Goal: Task Accomplishment & Management: Manage account settings

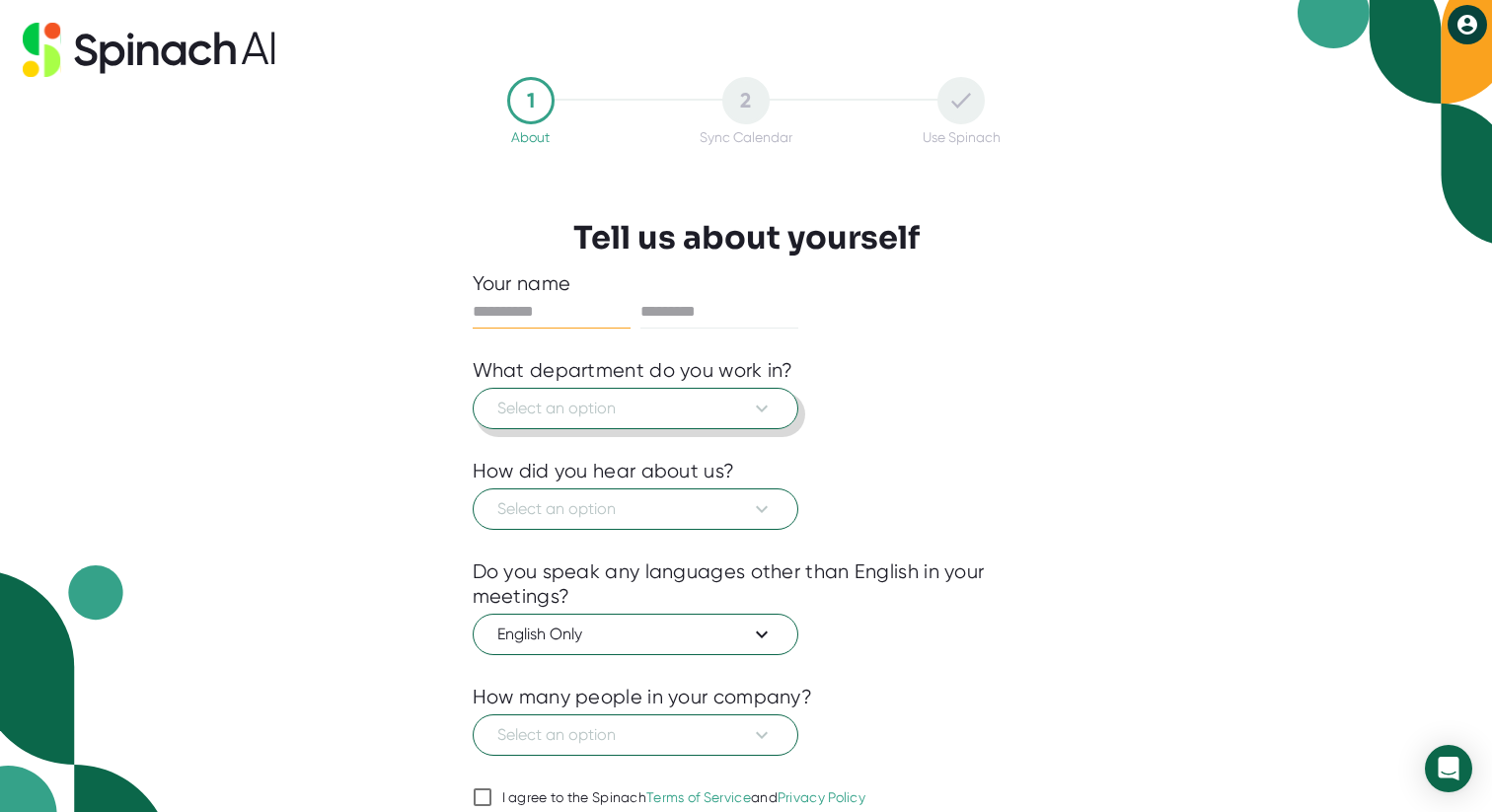
click at [645, 410] on span "Select an option" at bounding box center [635, 408] width 276 height 24
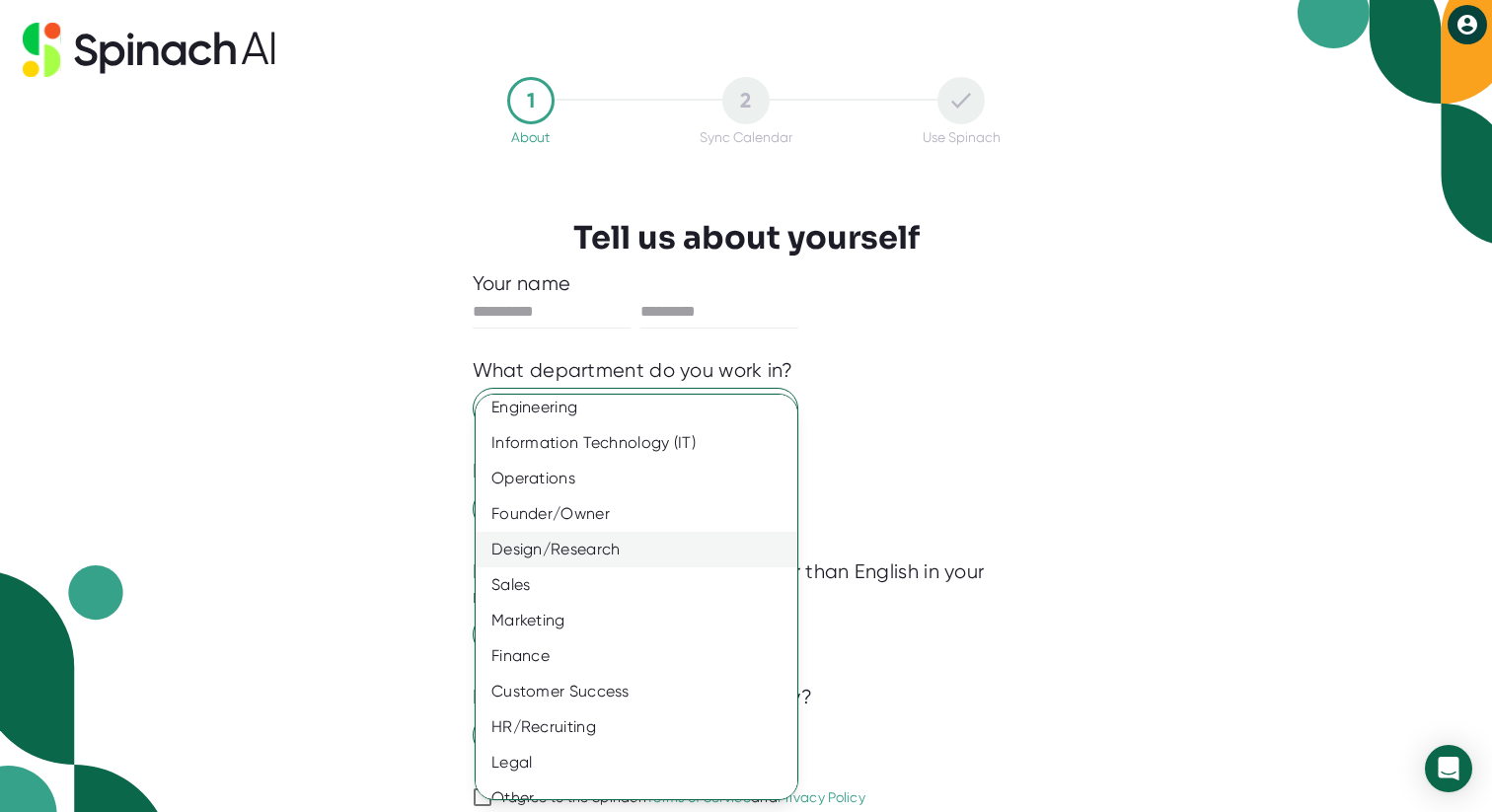
scroll to position [65, 0]
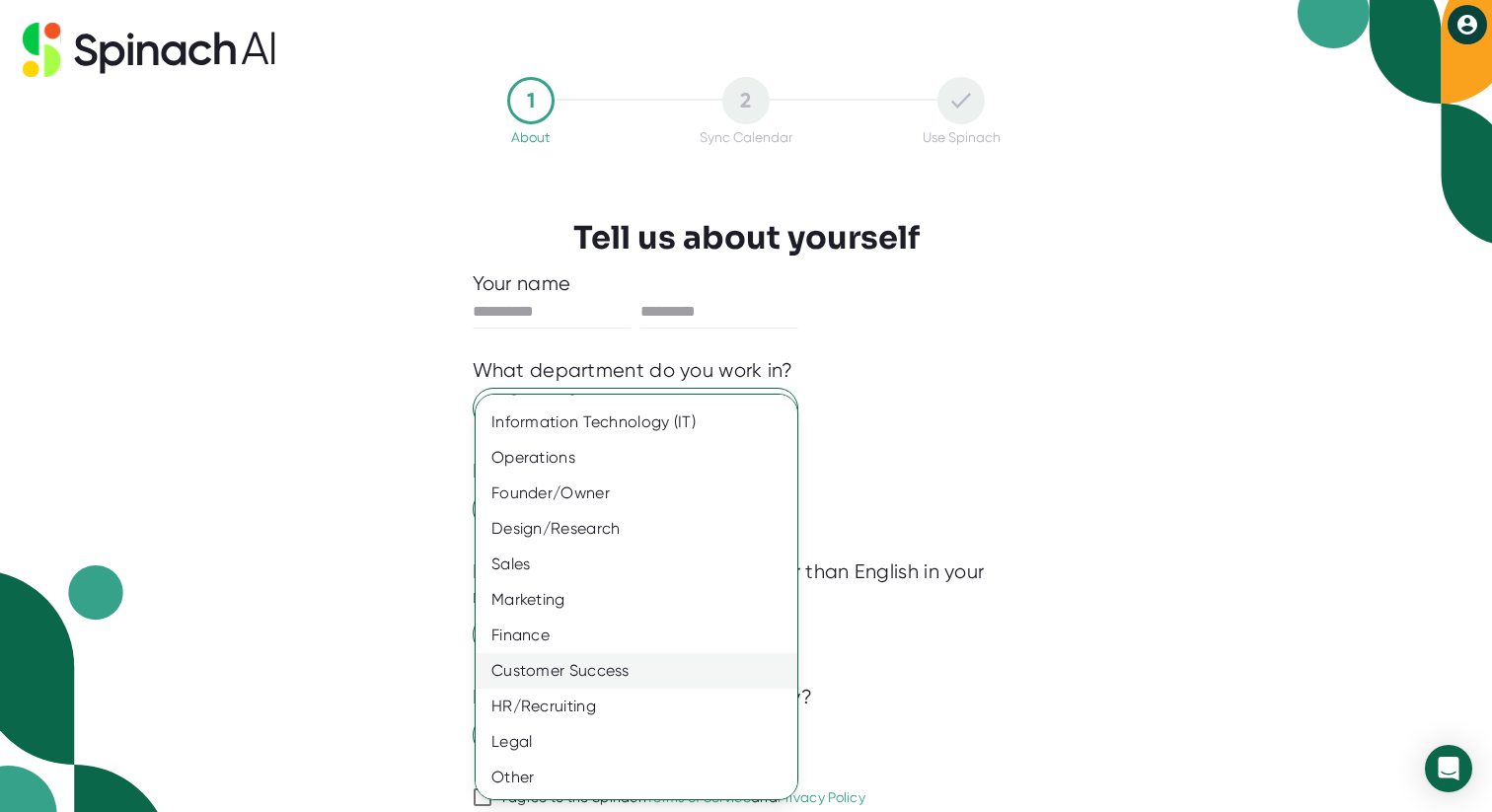
click at [597, 668] on div "Customer Success" at bounding box center [636, 671] width 322 height 36
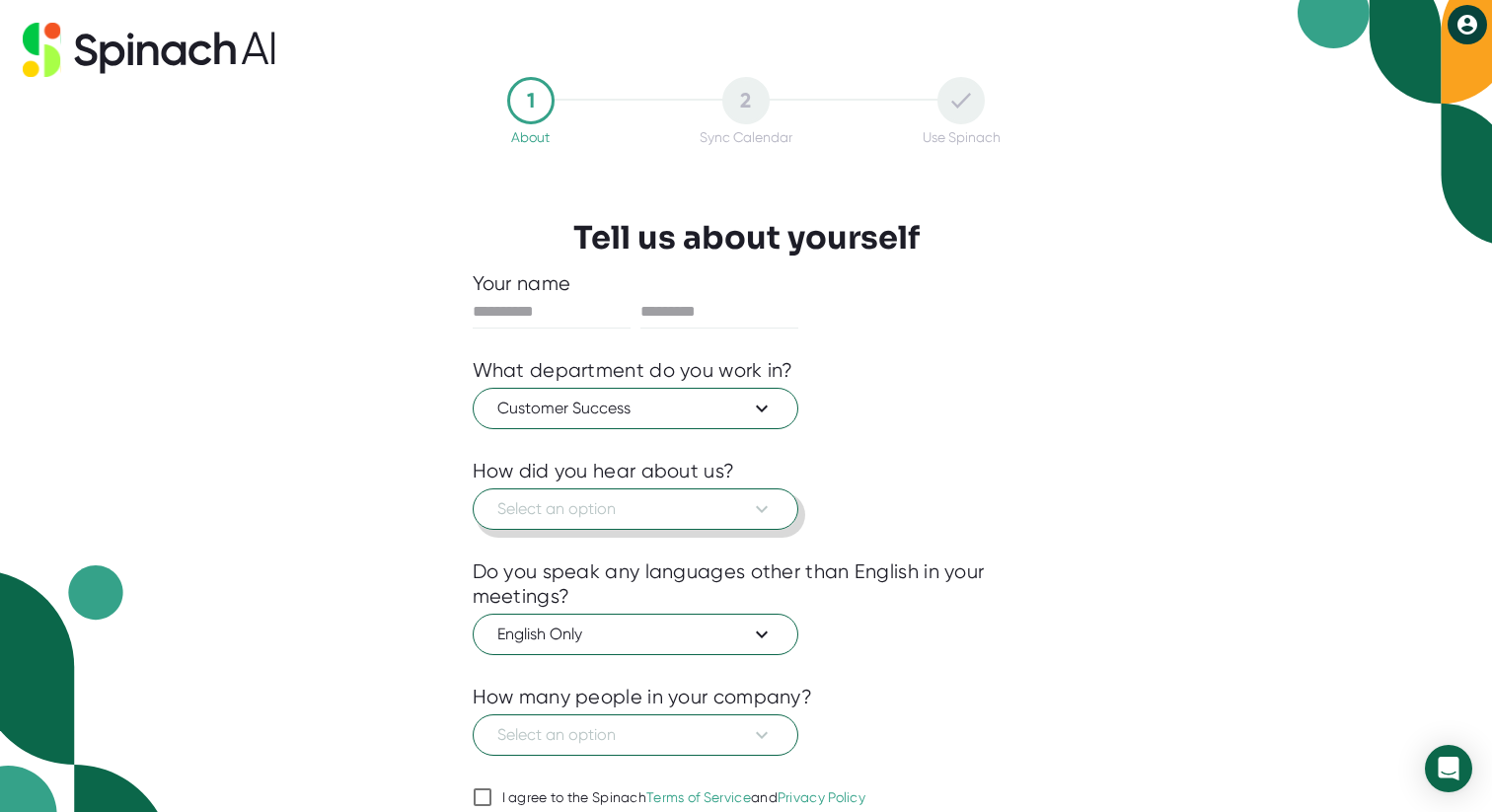
click at [639, 519] on span "Select an option" at bounding box center [635, 509] width 276 height 24
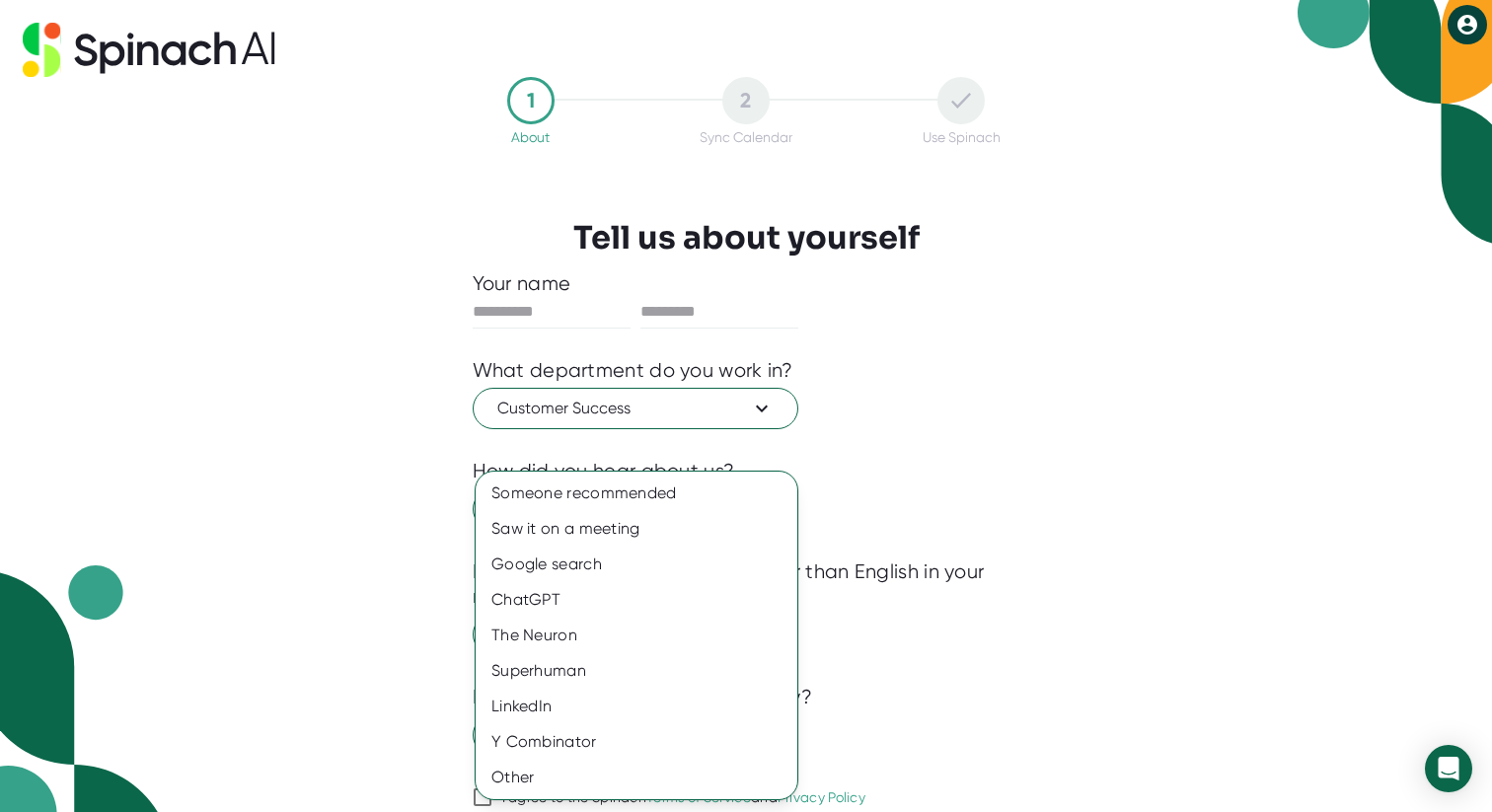
click at [885, 393] on div at bounding box center [746, 406] width 1492 height 812
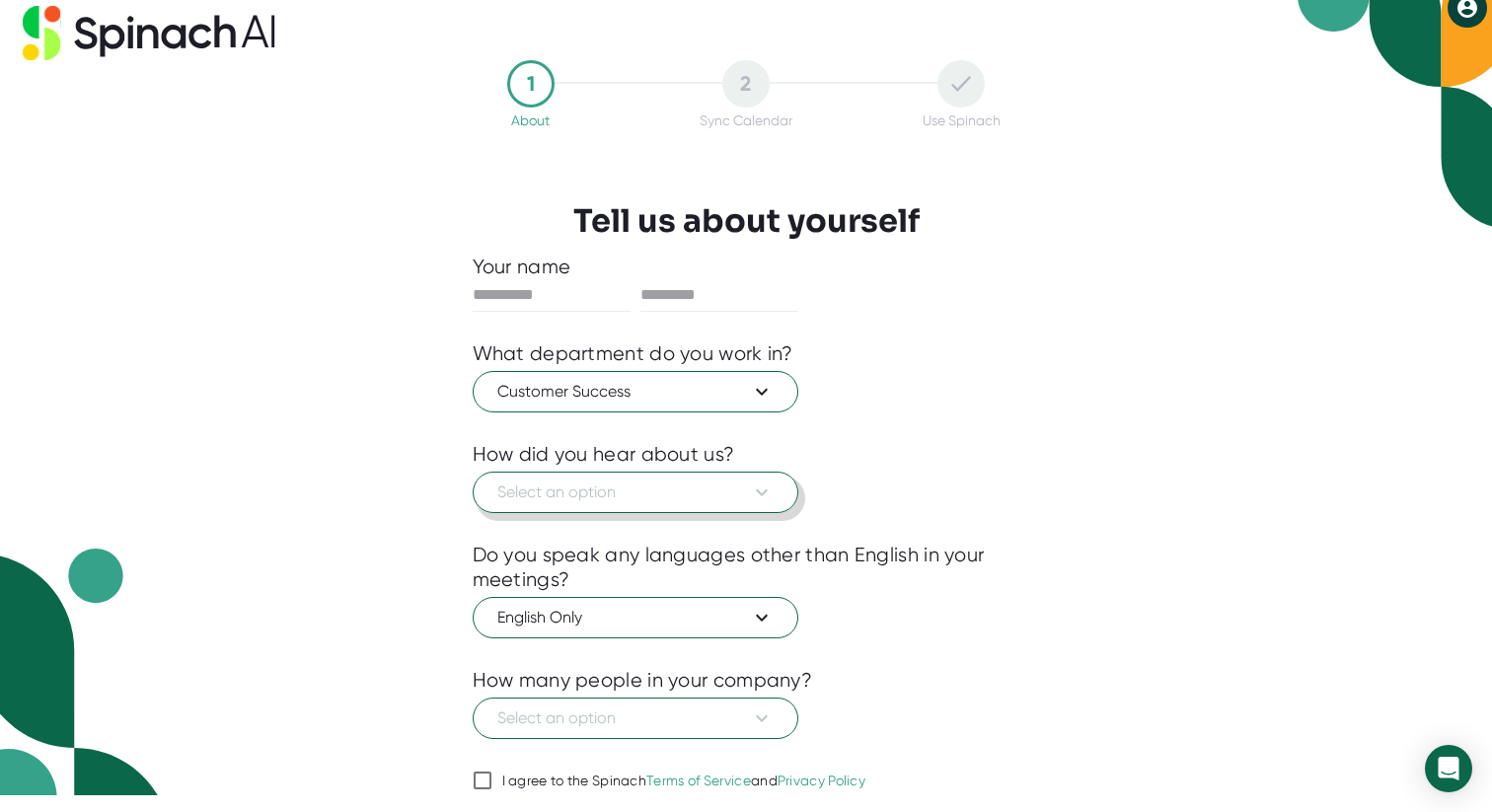
scroll to position [0, 0]
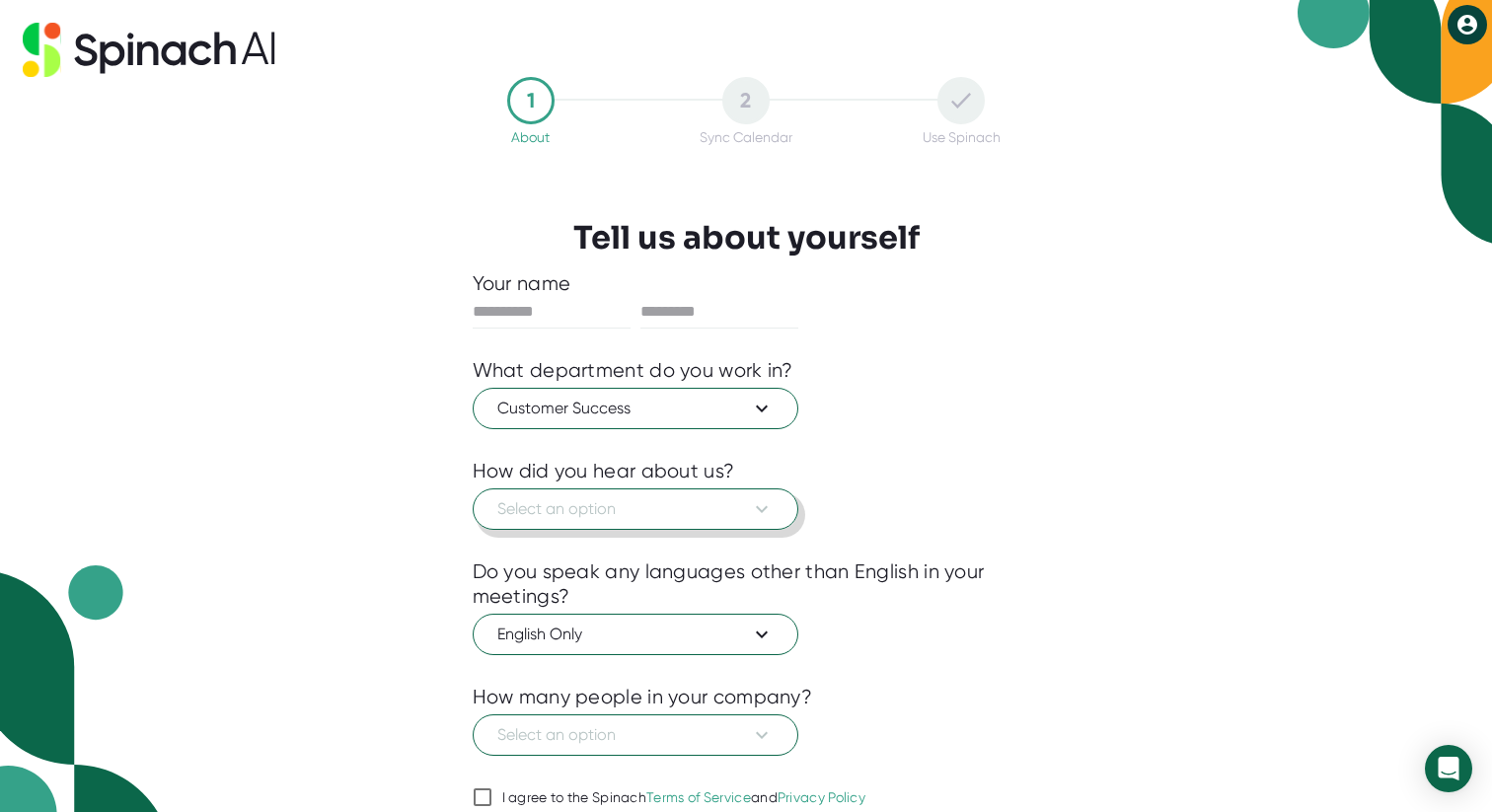
click at [657, 491] on button "Select an option" at bounding box center [635, 509] width 326 height 41
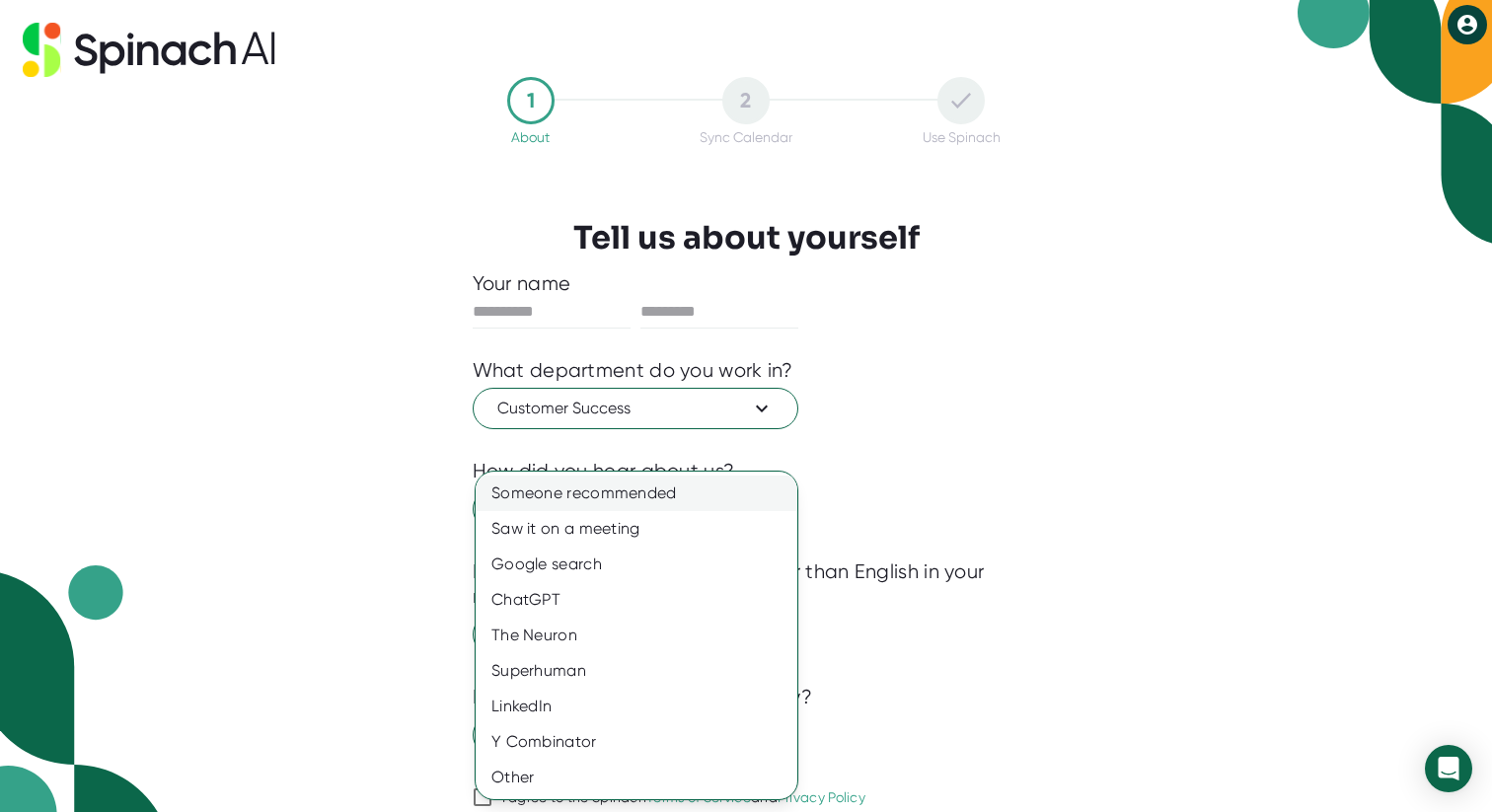
click at [664, 492] on div "Someone recommended" at bounding box center [636, 493] width 322 height 36
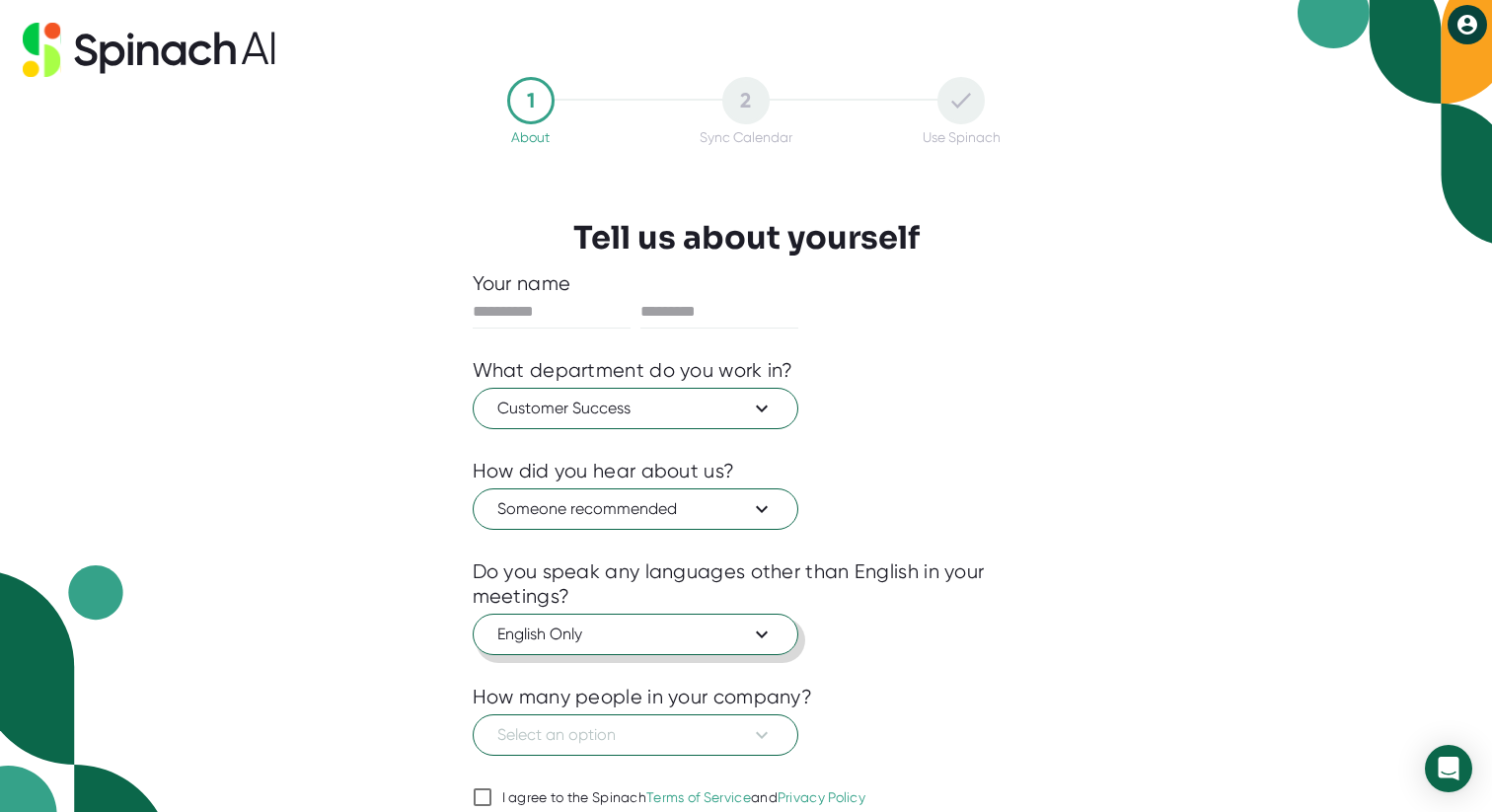
click at [641, 645] on span "English Only" at bounding box center [635, 634] width 276 height 24
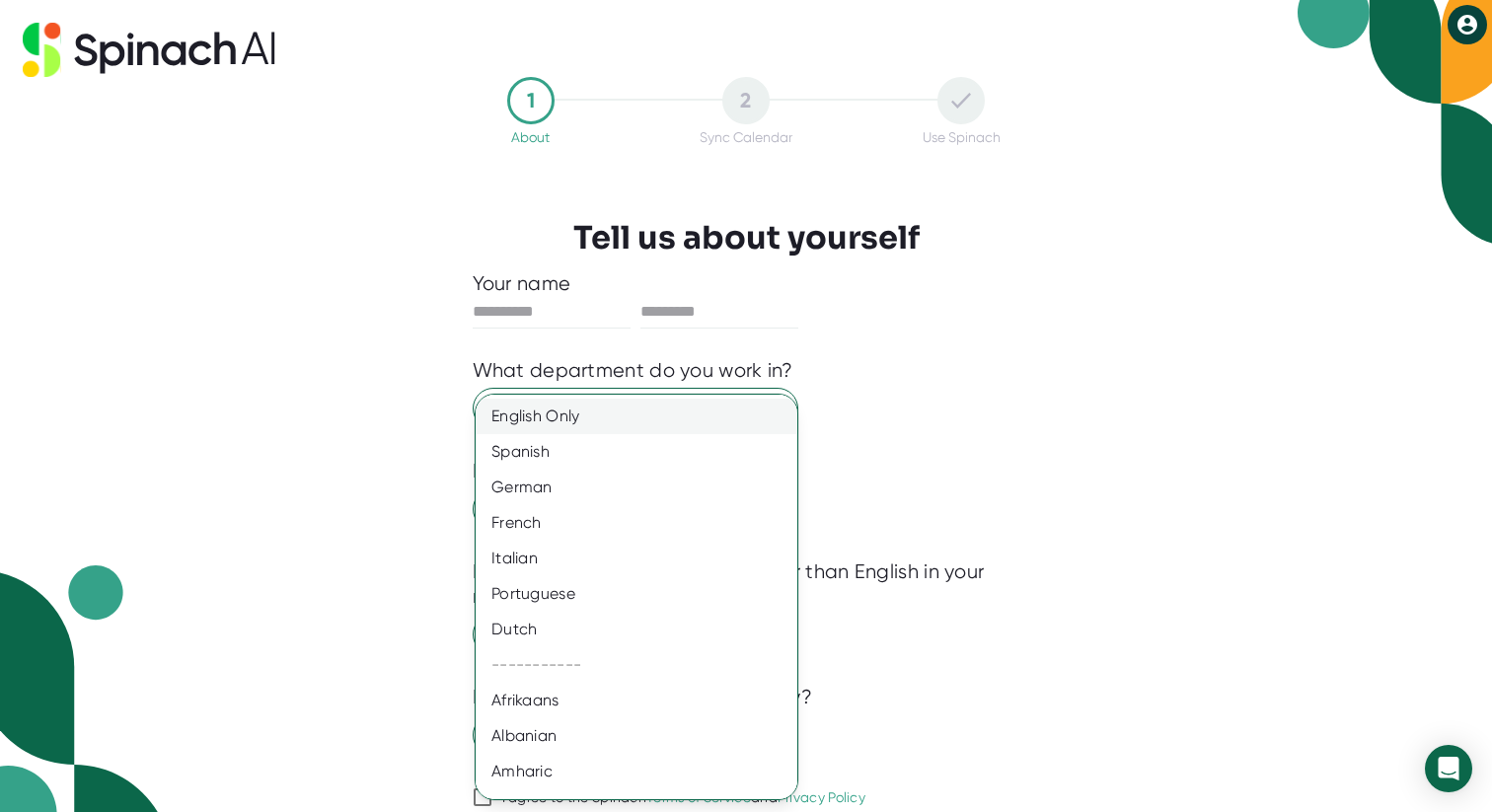
click at [701, 417] on div "English Only" at bounding box center [636, 416] width 322 height 36
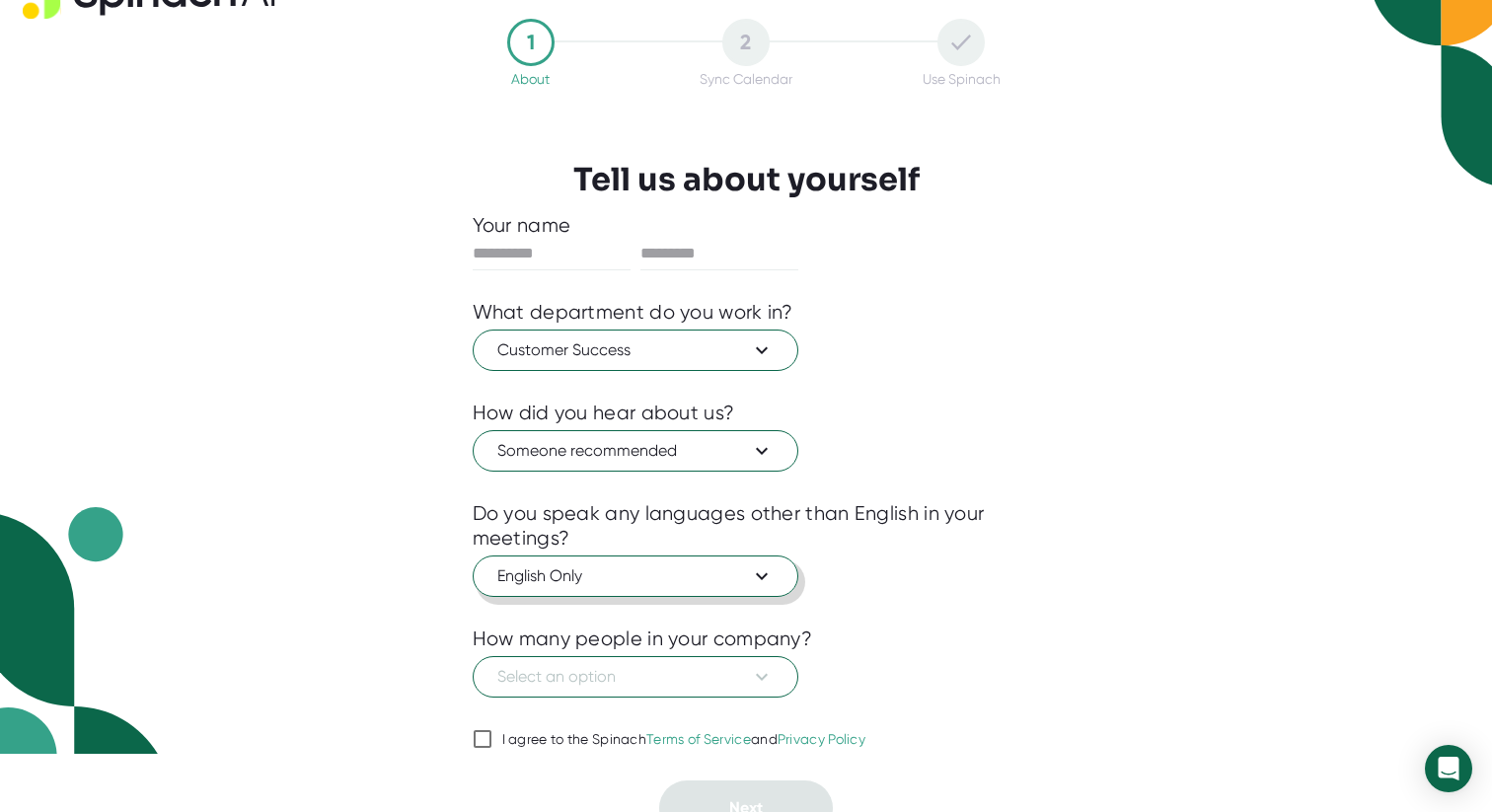
scroll to position [83, 0]
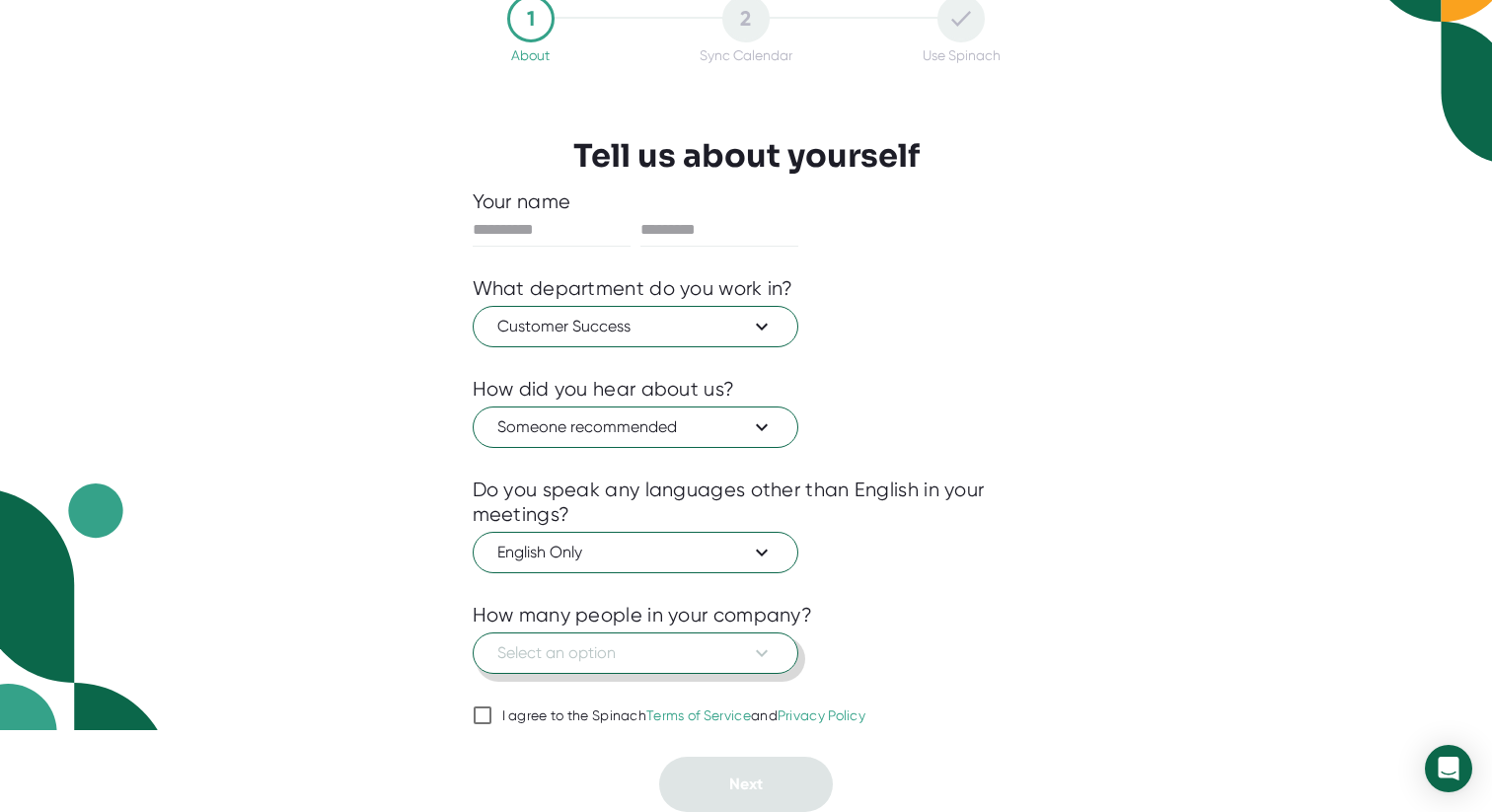
click at [689, 672] on button "Select an option" at bounding box center [635, 653] width 326 height 41
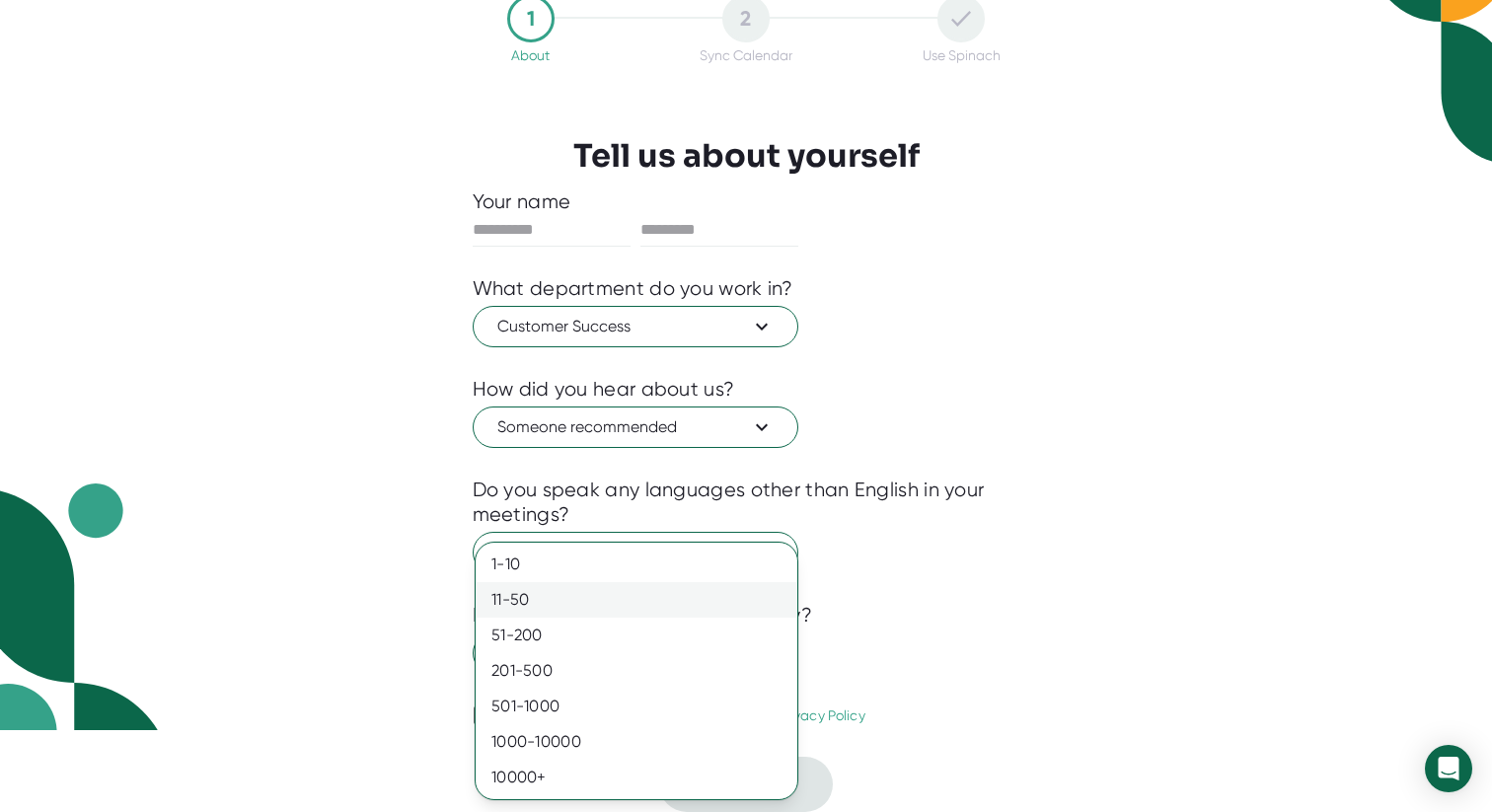
click at [696, 586] on div "11-50" at bounding box center [636, 600] width 322 height 36
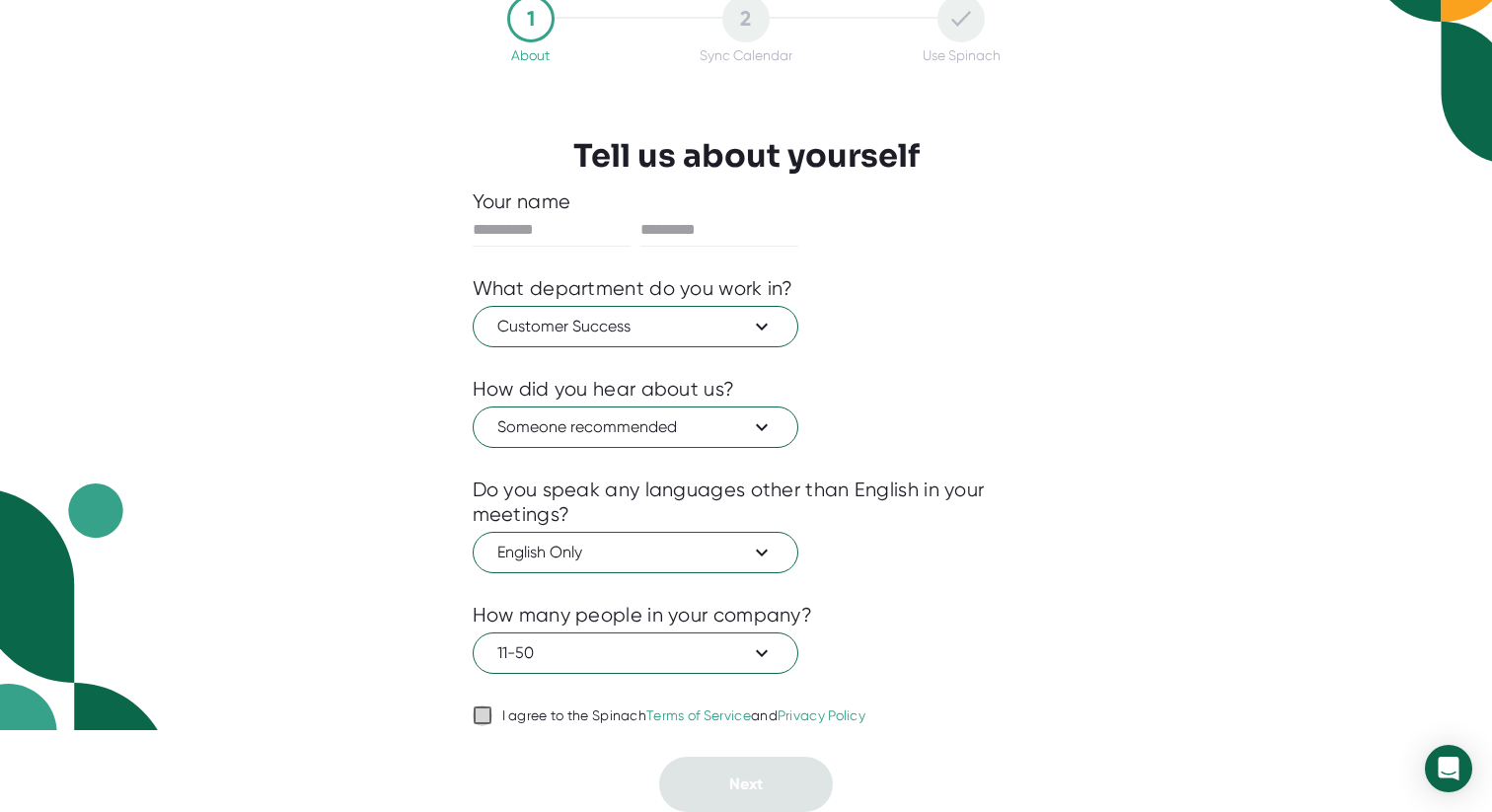
click at [490, 723] on input "I agree to the Spinach Terms of Service and Privacy Policy" at bounding box center [483, 715] width 20 height 24
checkbox input "true"
click at [881, 572] on div "English Only" at bounding box center [746, 550] width 548 height 46
click at [522, 231] on input "text" at bounding box center [552, 230] width 158 height 32
type input "******"
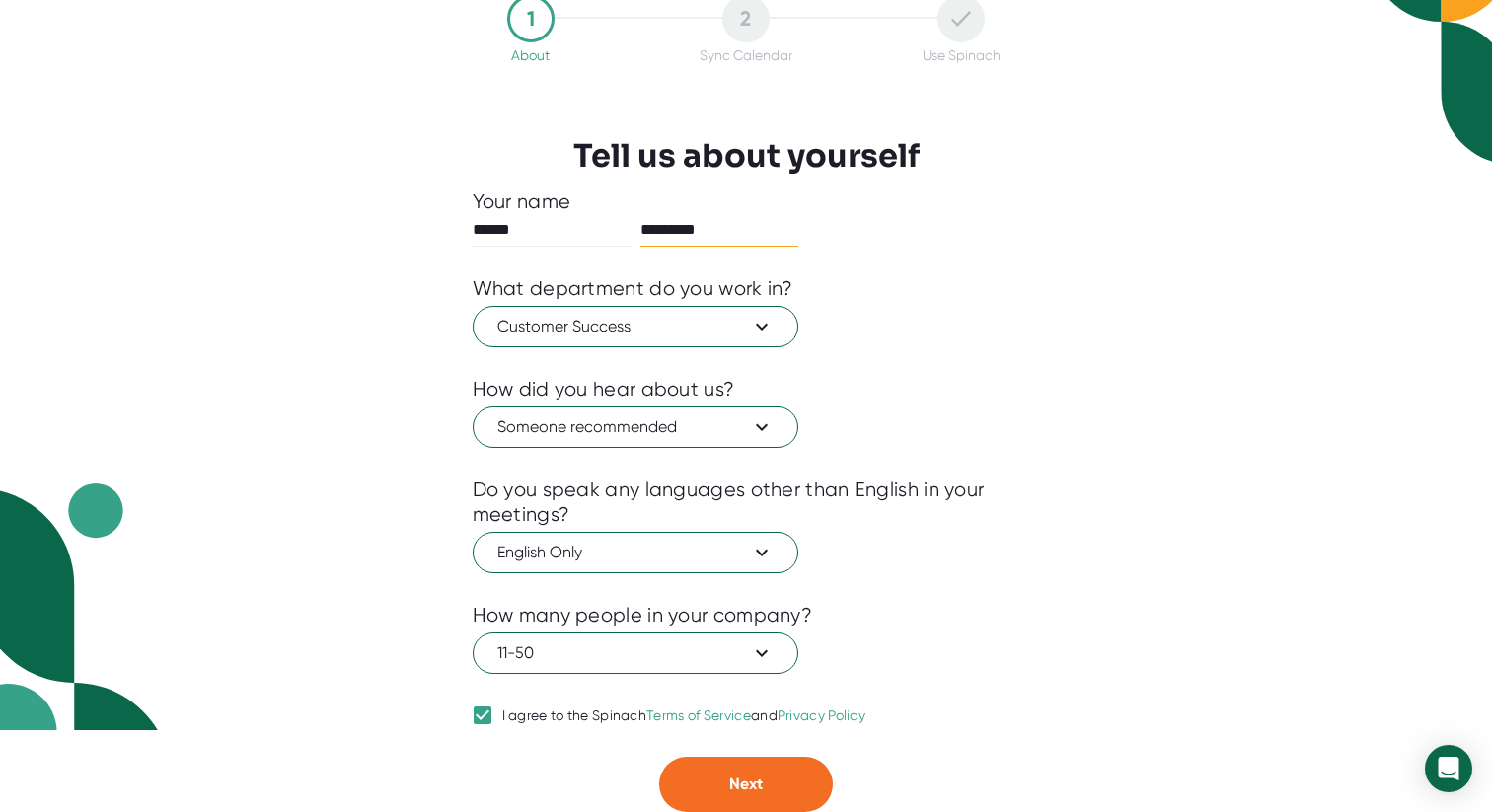
type input "*********"
click at [746, 730] on html "1 About 2 Sync Calendar Use Spinach Tell us about yourself Your name ****** ***…" at bounding box center [746, 324] width 1492 height 812
click at [740, 790] on span "Next" at bounding box center [746, 783] width 34 height 19
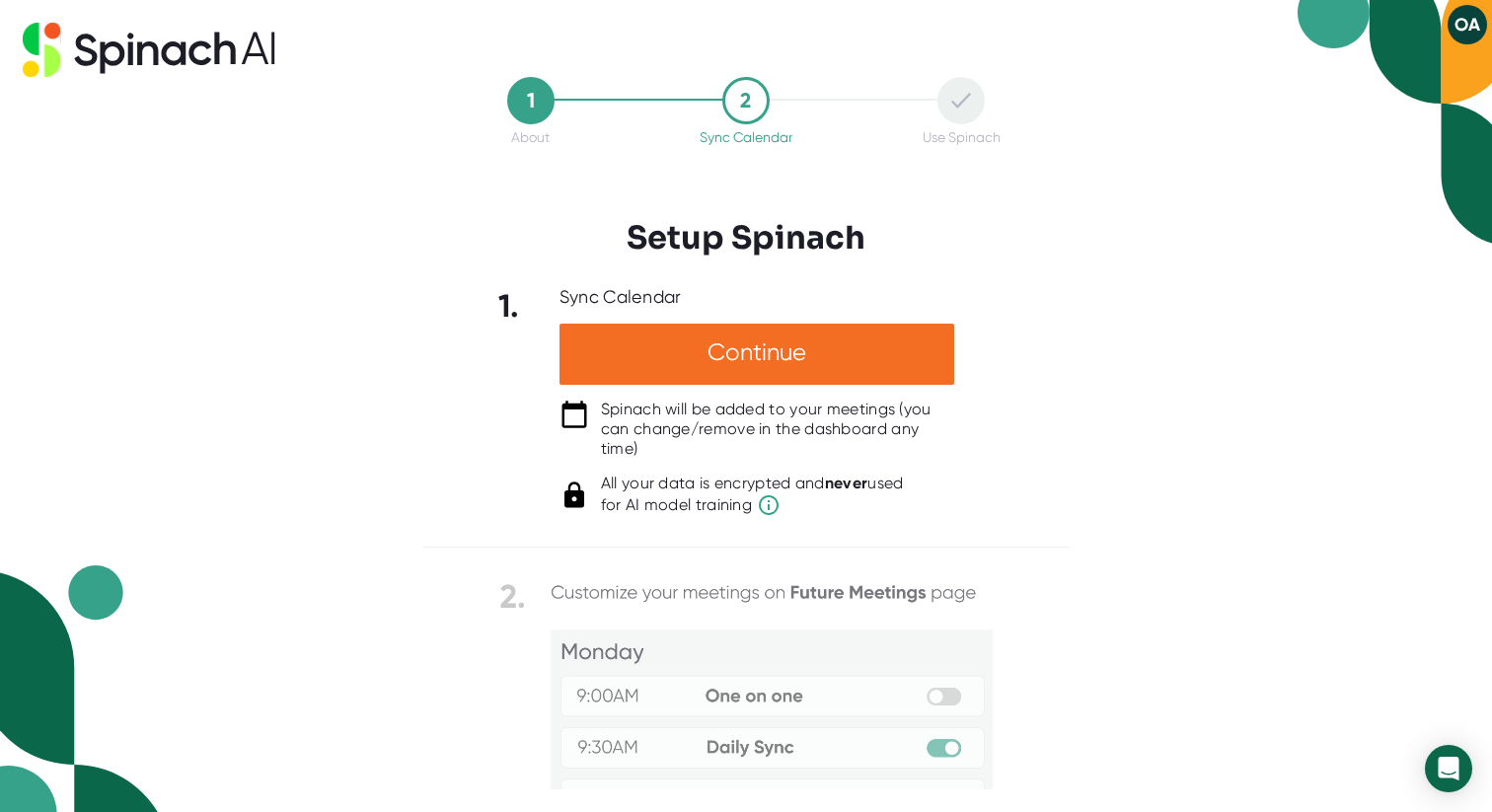
scroll to position [0, 0]
click at [940, 749] on img at bounding box center [746, 777] width 493 height 402
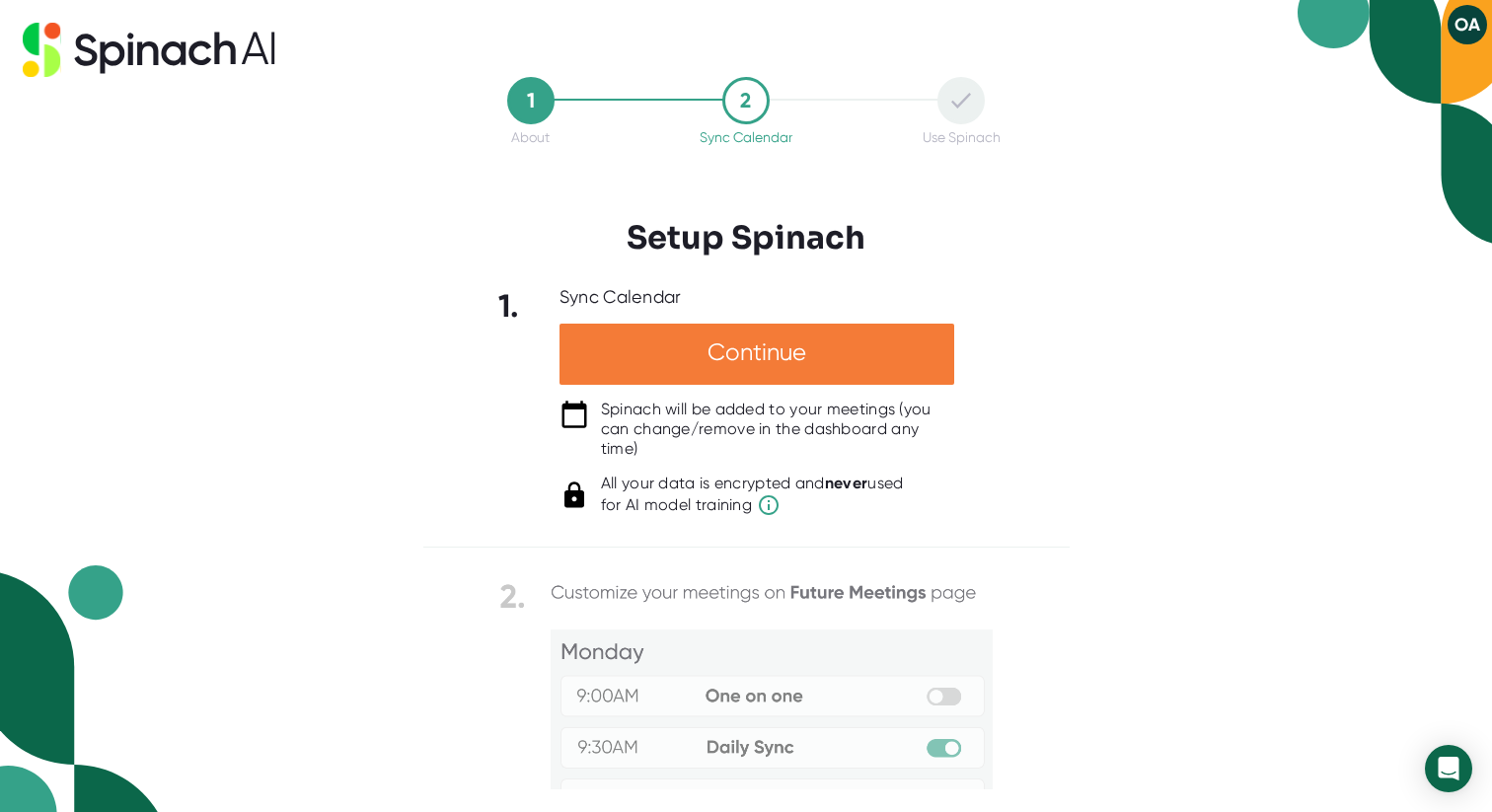
click at [897, 365] on div "Continue" at bounding box center [757, 354] width 395 height 61
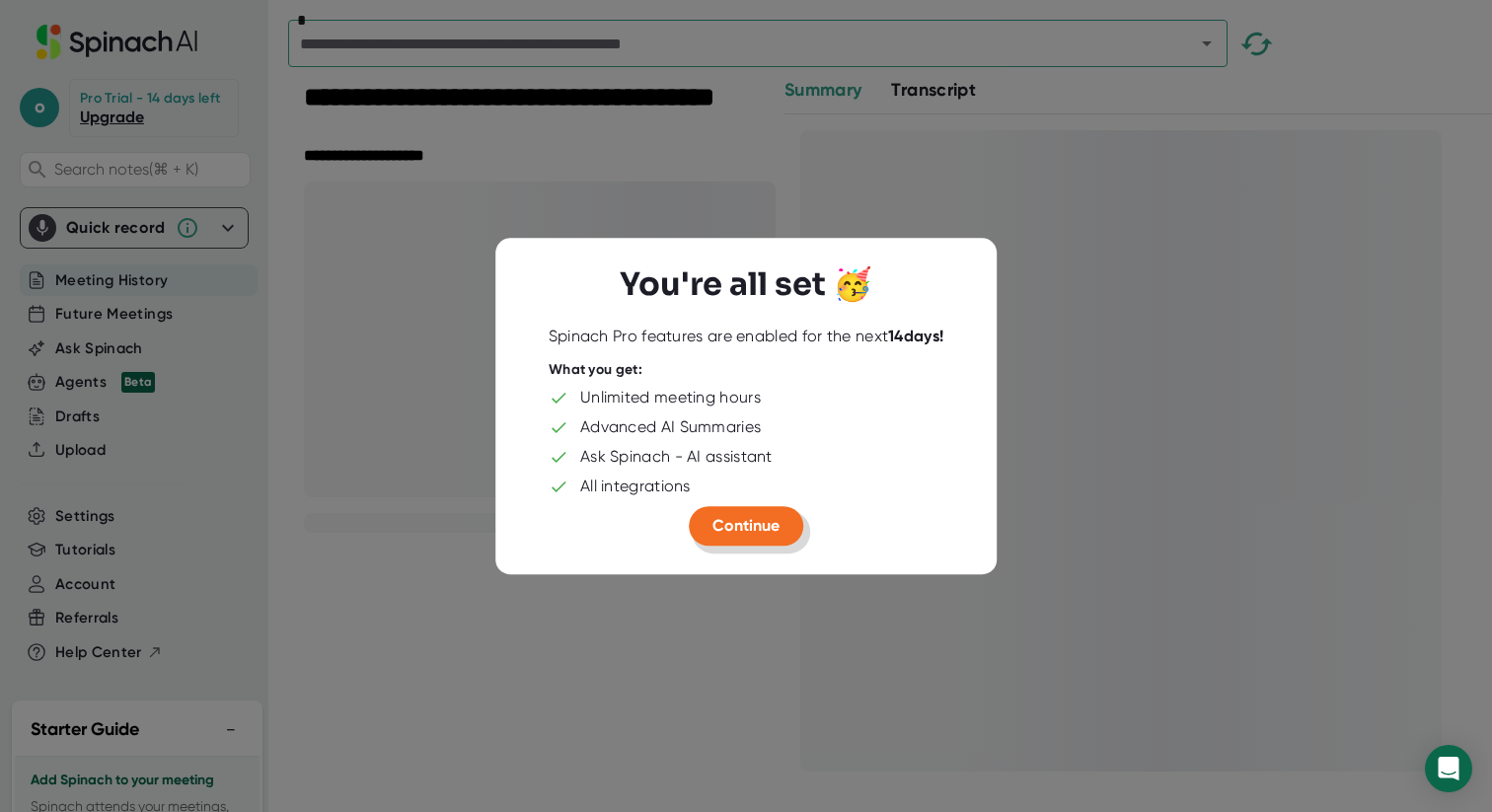
click at [775, 528] on span "Continue" at bounding box center [746, 525] width 67 height 19
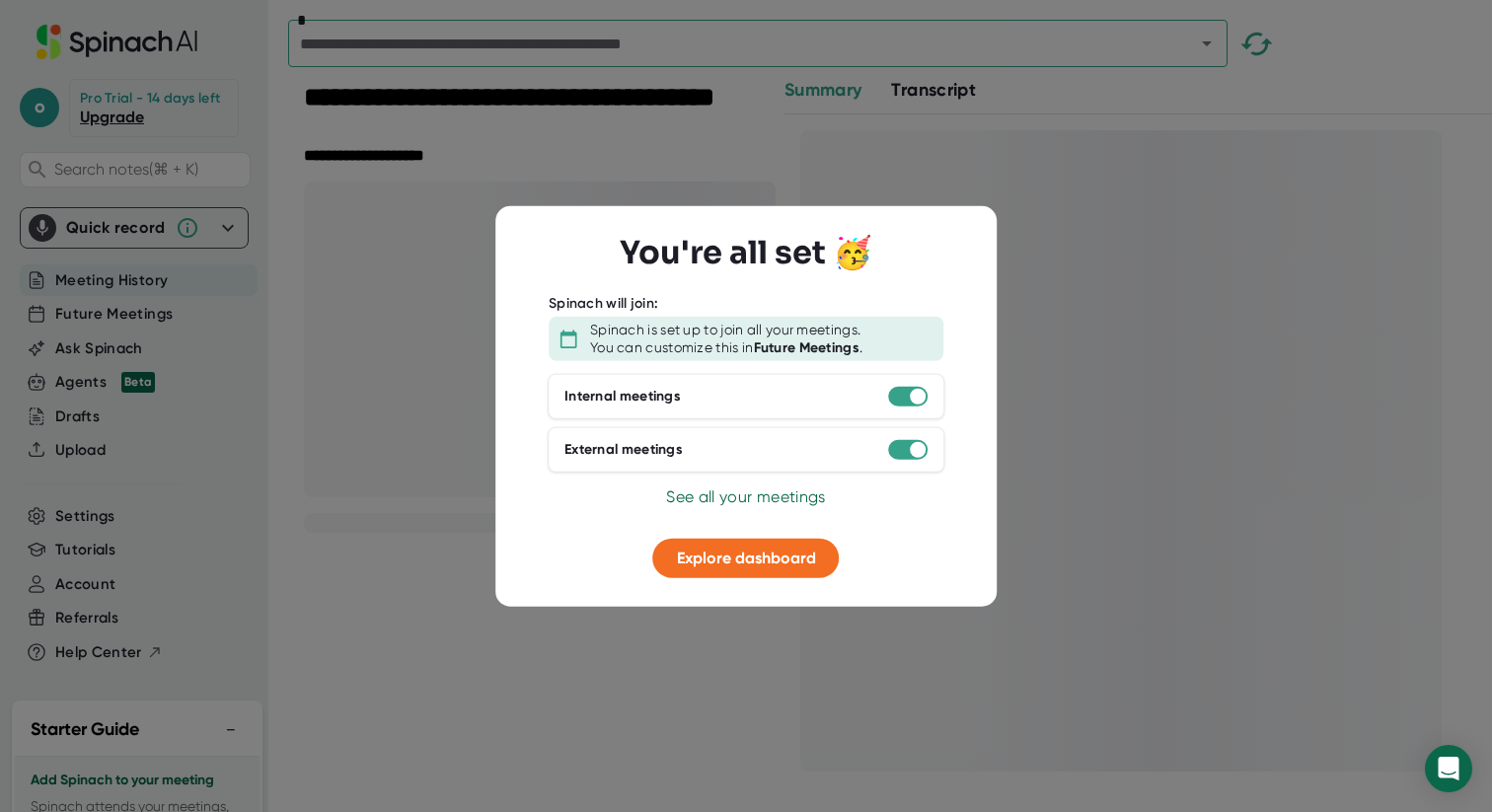
click at [782, 517] on div at bounding box center [746, 524] width 444 height 30
click at [786, 563] on span "Explore dashboard" at bounding box center [746, 557] width 139 height 19
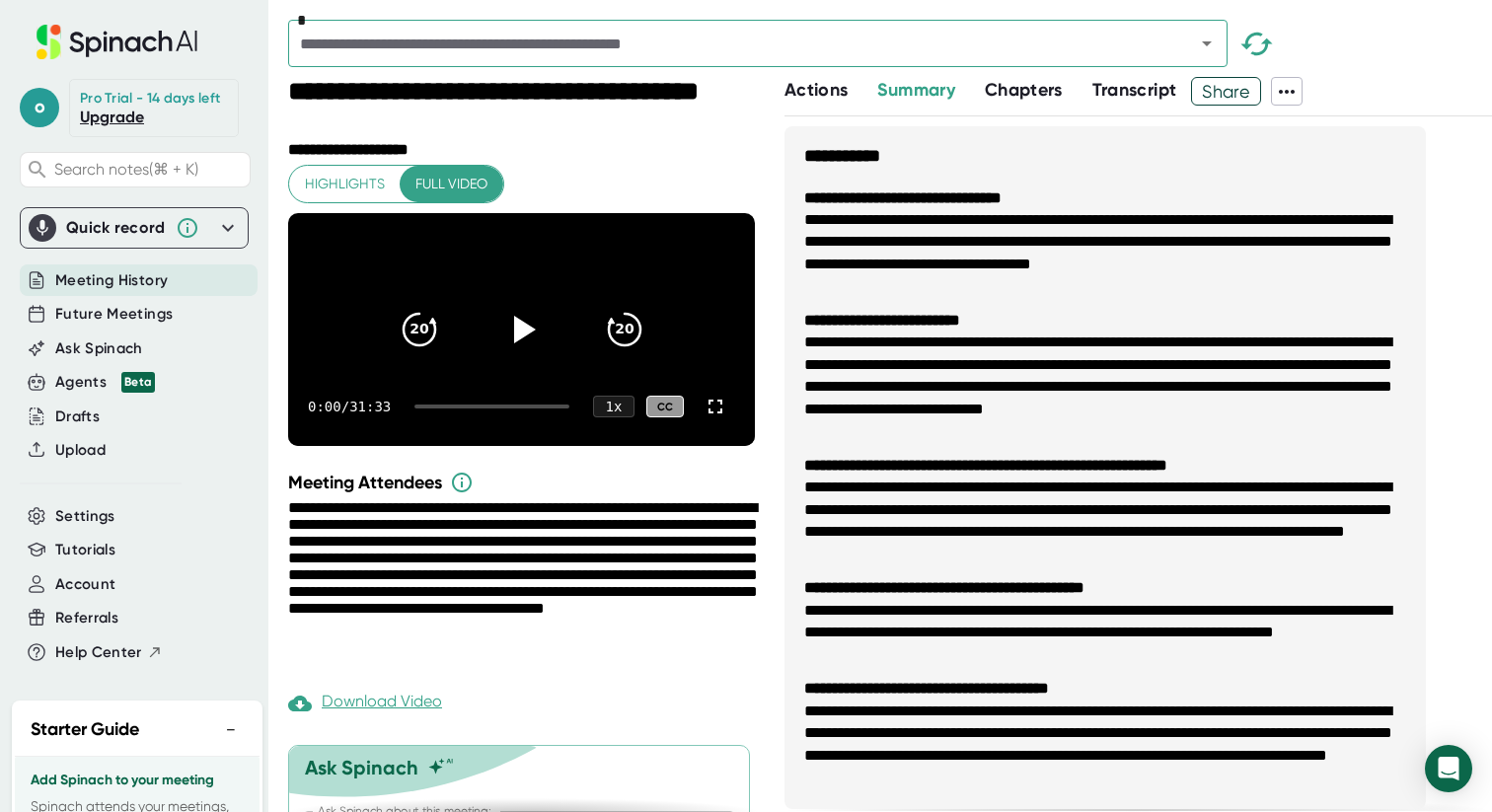
scroll to position [14, 0]
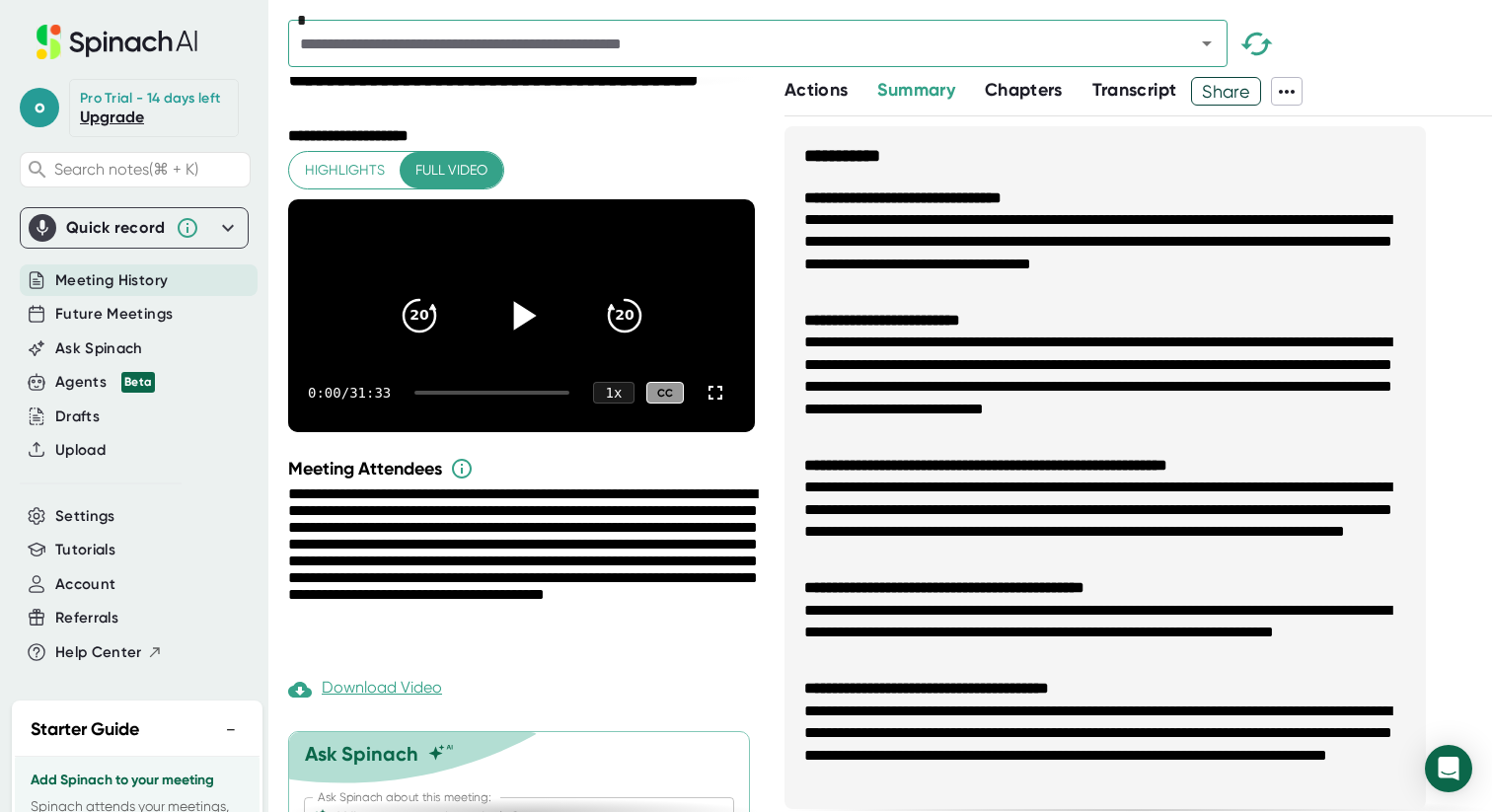
click at [521, 330] on icon at bounding box center [524, 315] width 23 height 29
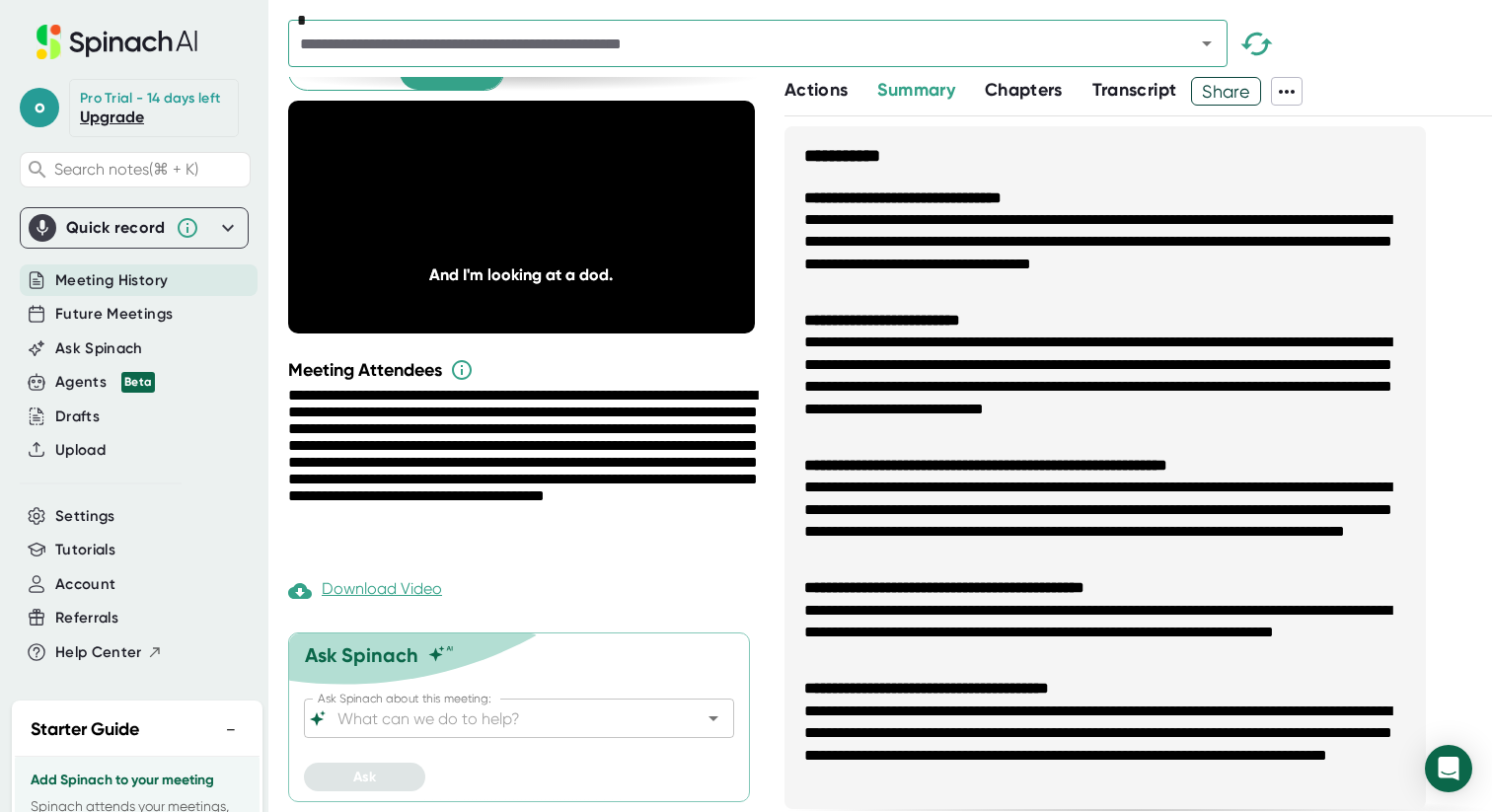
scroll to position [0, 0]
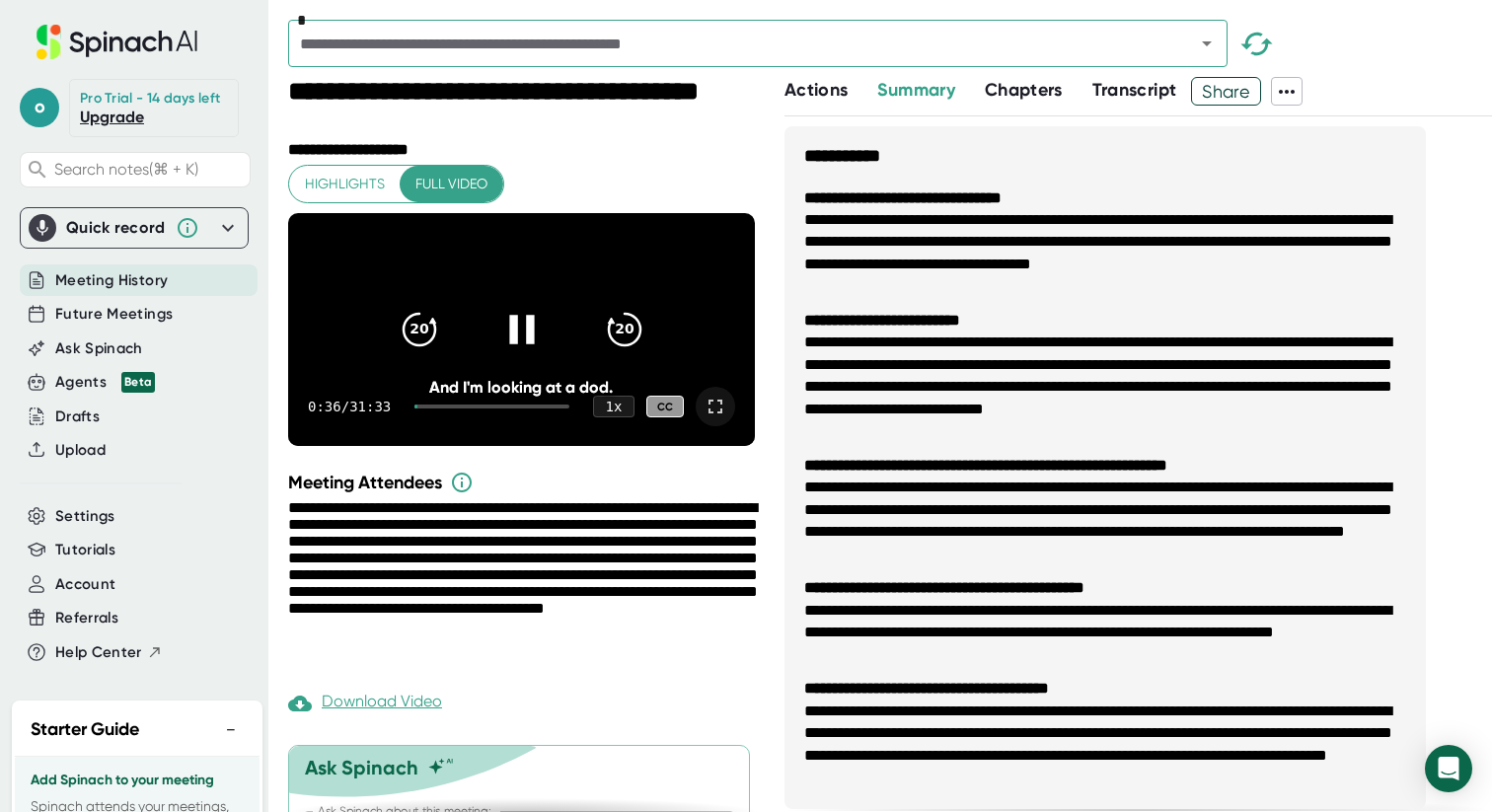
click at [721, 418] on icon at bounding box center [715, 406] width 24 height 24
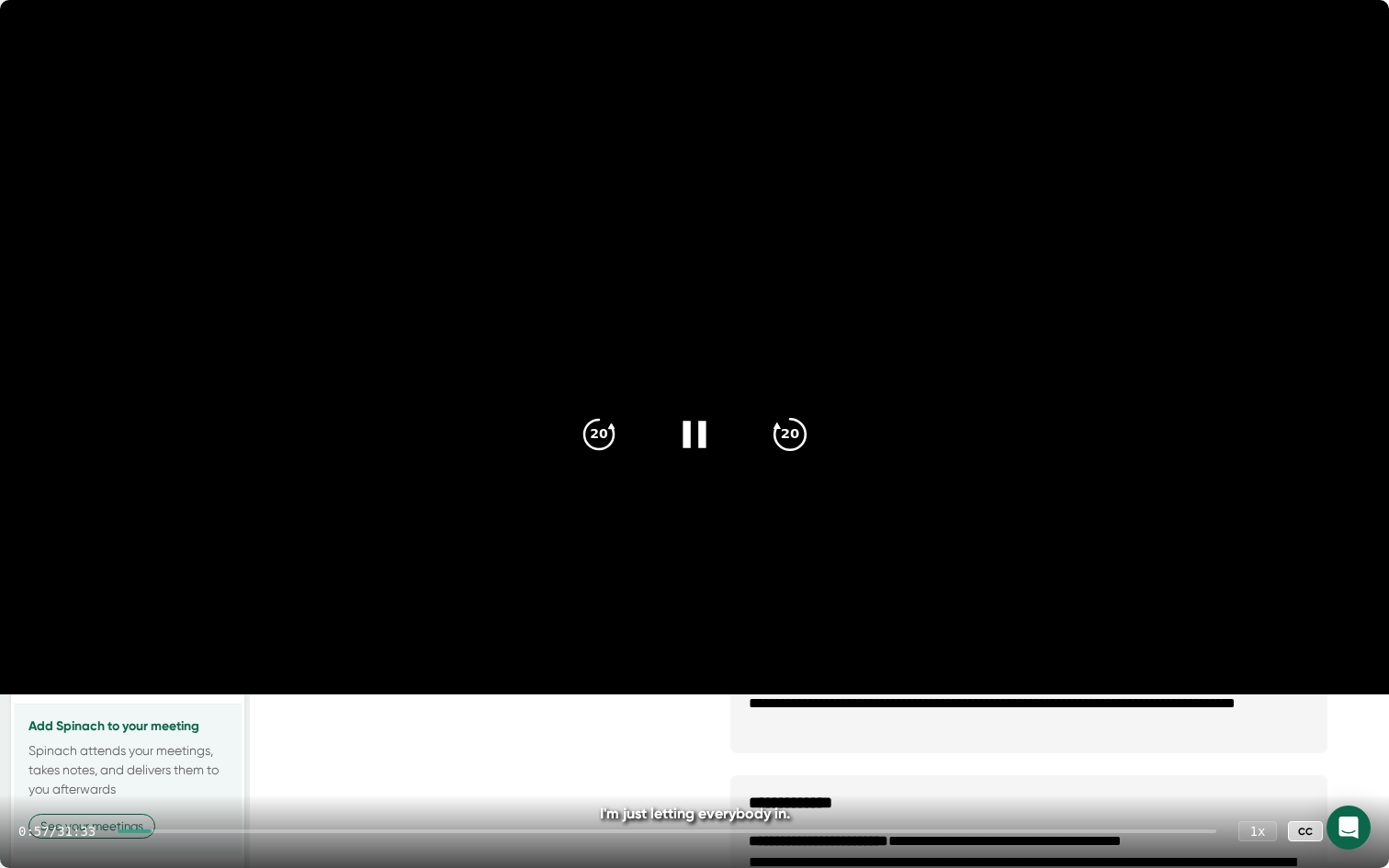
click at [796, 434] on icon "20" at bounding box center [790, 434] width 46 height 46
click at [790, 437] on icon "20" at bounding box center [790, 434] width 46 height 46
click at [799, 440] on icon "20" at bounding box center [790, 434] width 46 height 46
click at [803, 434] on icon "20" at bounding box center [790, 434] width 46 height 46
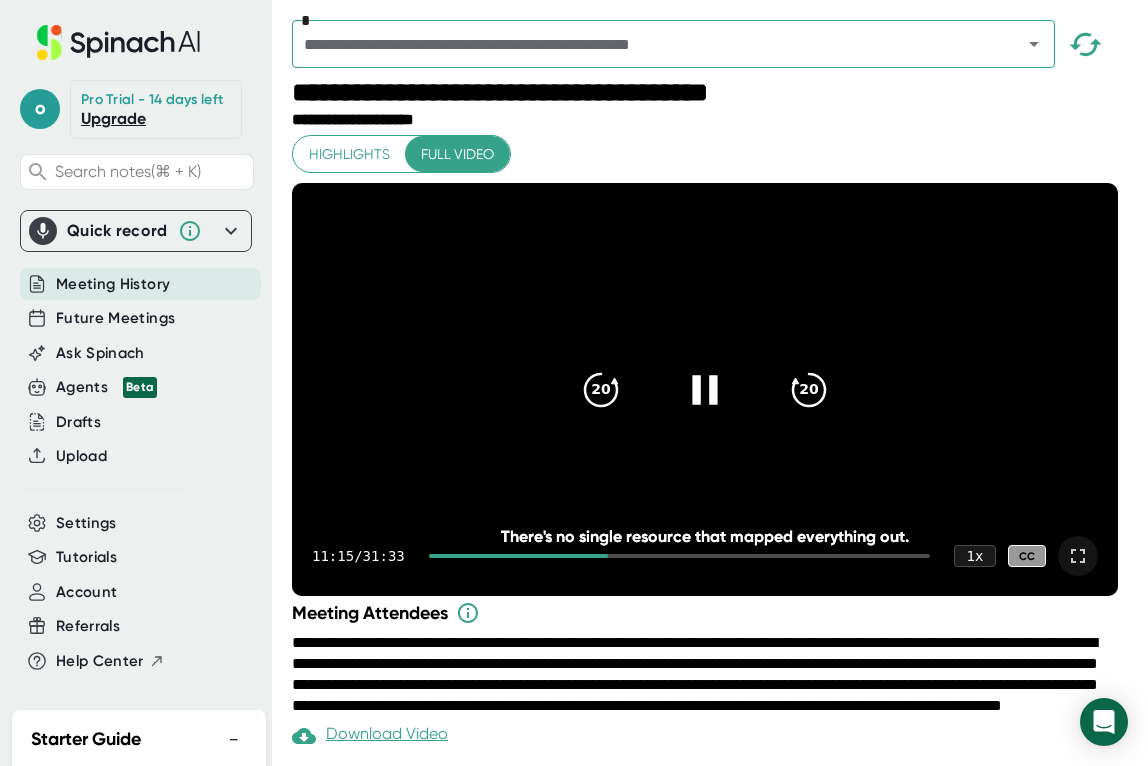
click at [1098, 576] on div at bounding box center [1078, 556] width 40 height 40
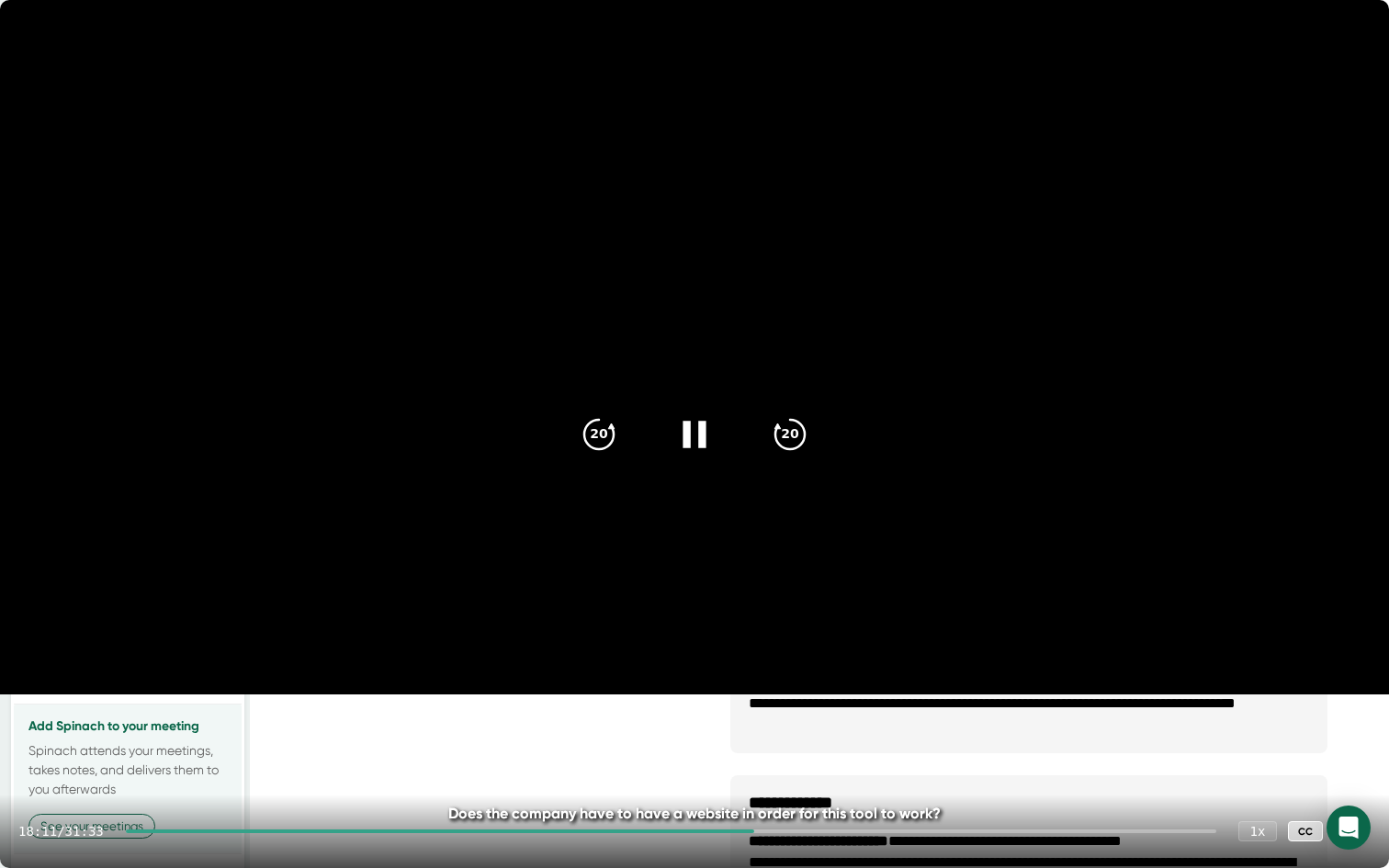
click at [698, 427] on icon at bounding box center [694, 434] width 46 height 46
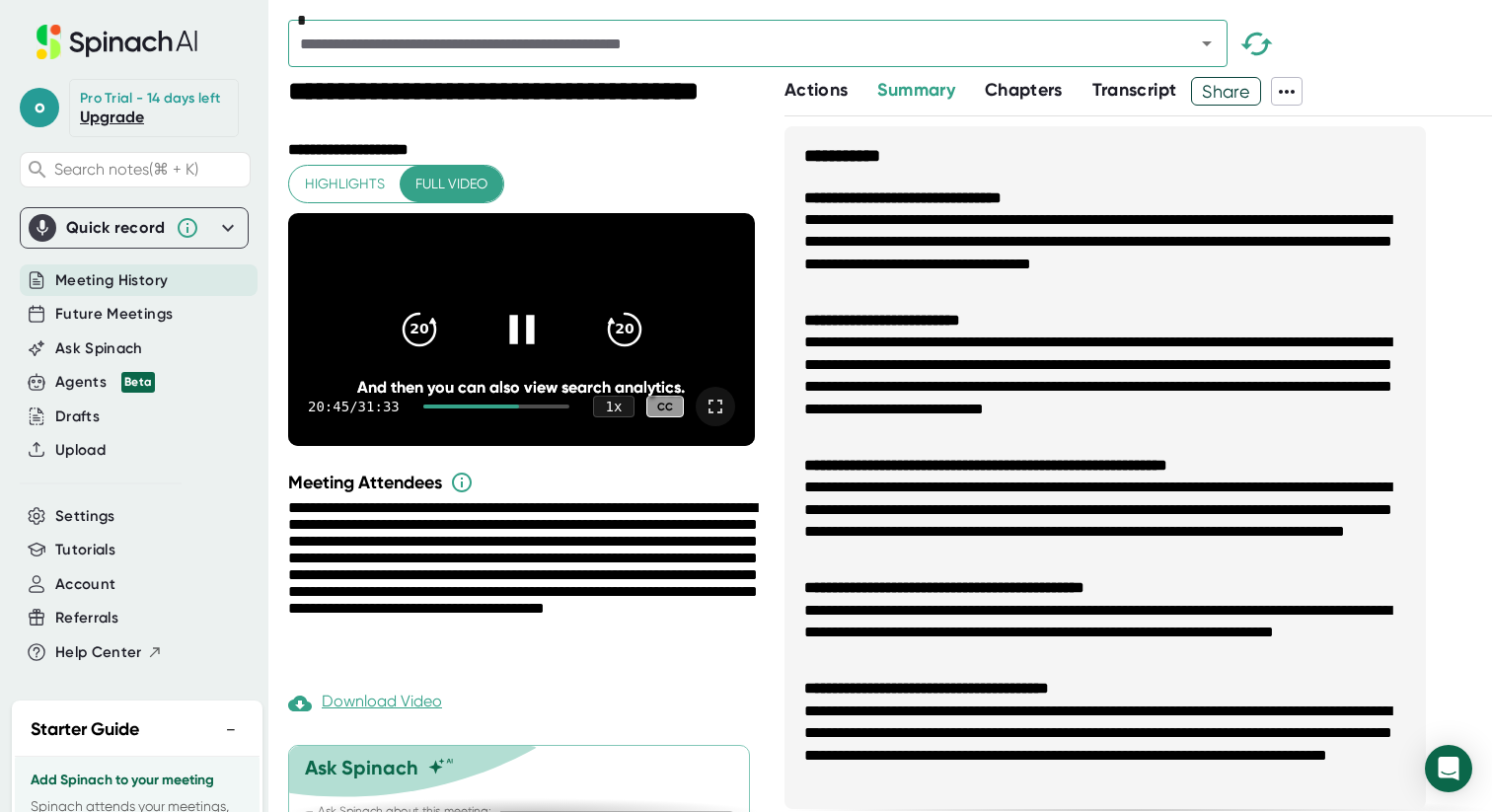
click at [719, 418] on icon at bounding box center [715, 406] width 24 height 24
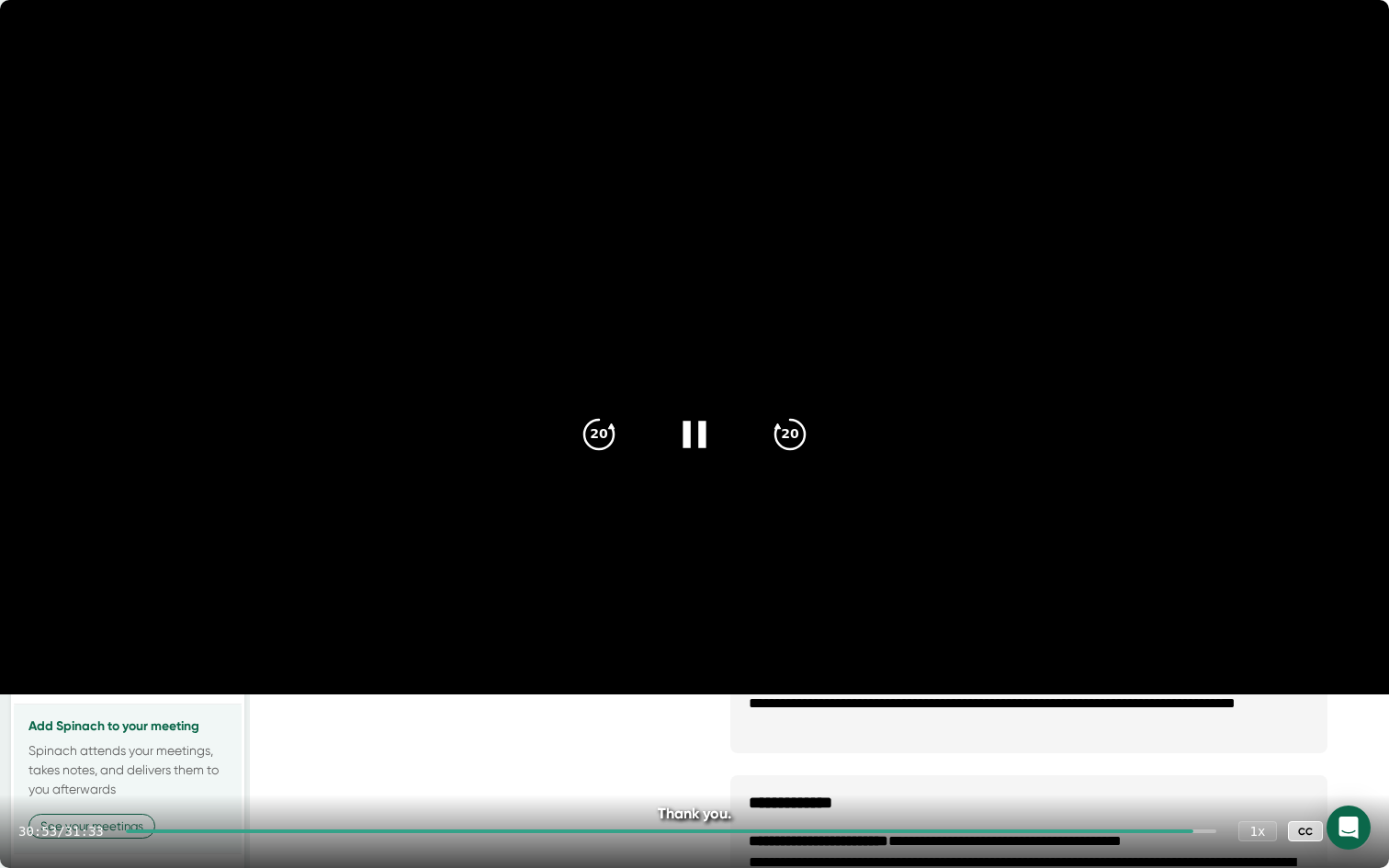
click at [1354, 755] on icon at bounding box center [1352, 831] width 13 height 13
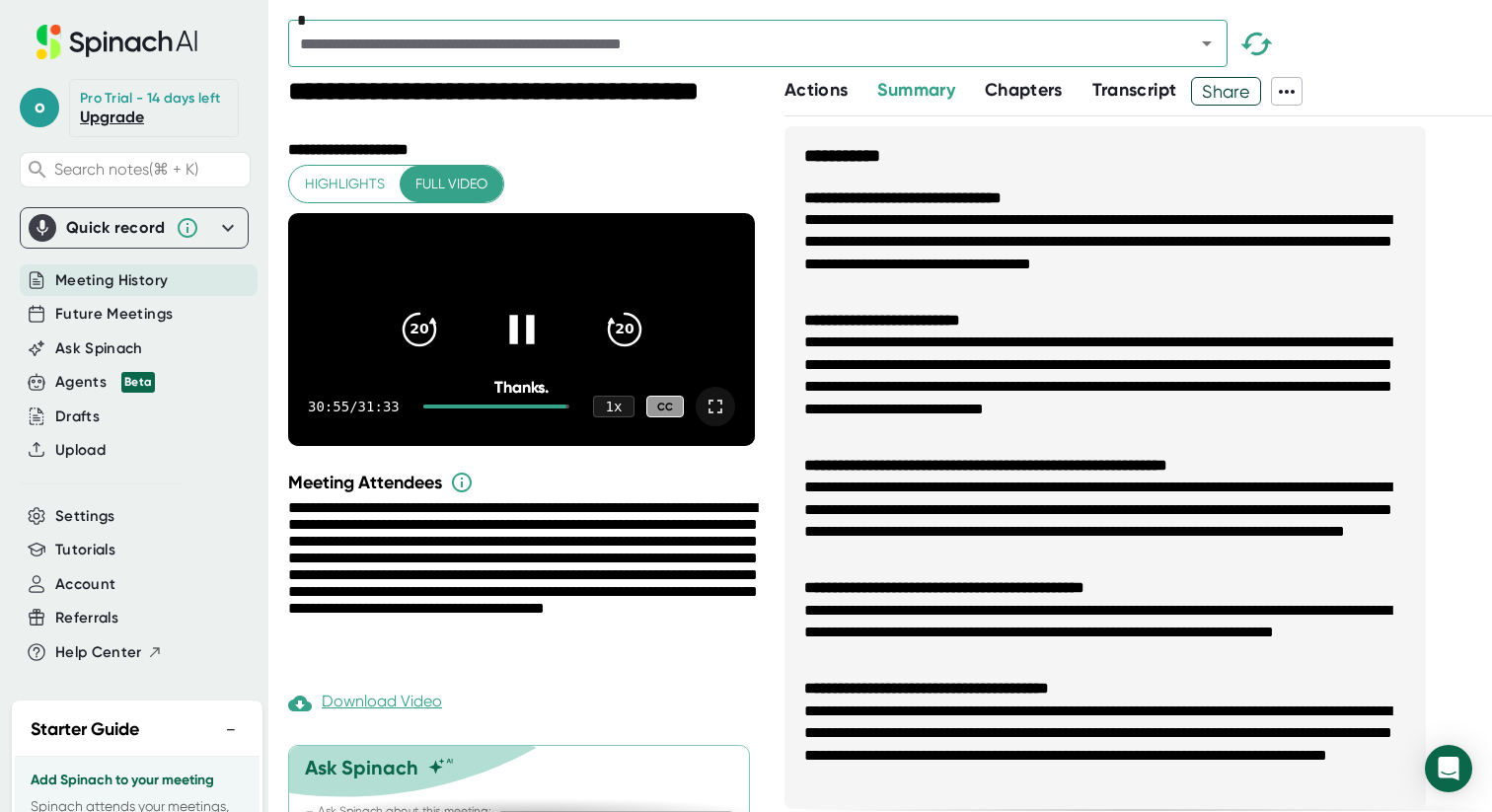
click at [515, 343] on icon at bounding box center [521, 329] width 25 height 29
